Goal: Check status: Check status

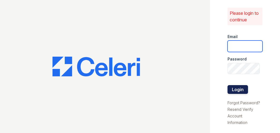
type input "cmgreenbriar@seams.biz"
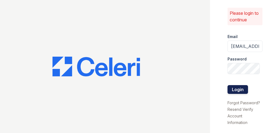
click at [237, 85] on button "Login" at bounding box center [238, 89] width 21 height 9
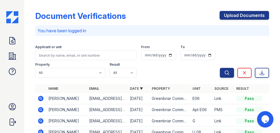
click at [42, 98] on icon at bounding box center [40, 98] width 7 height 7
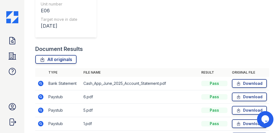
scroll to position [158, 0]
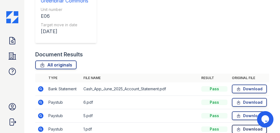
click at [237, 126] on icon at bounding box center [238, 128] width 5 height 5
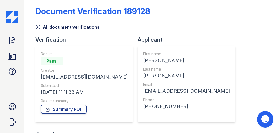
scroll to position [0, 0]
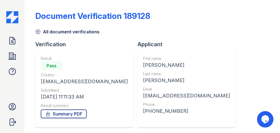
click at [39, 31] on icon at bounding box center [37, 31] width 5 height 5
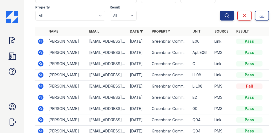
scroll to position [36, 0]
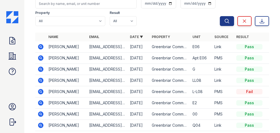
click at [41, 68] on icon at bounding box center [40, 69] width 7 height 7
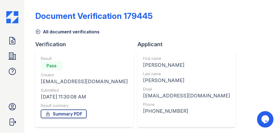
click at [36, 33] on icon at bounding box center [37, 31] width 5 height 5
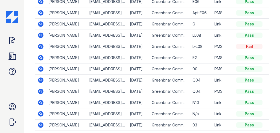
scroll to position [108, 0]
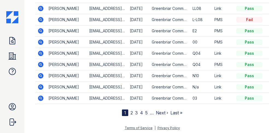
click at [41, 42] on icon at bounding box center [40, 42] width 7 height 7
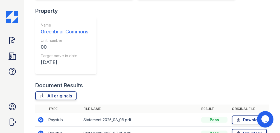
scroll to position [146, 0]
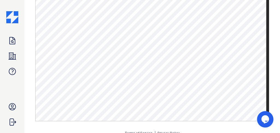
scroll to position [306, 0]
